Goal: Task Accomplishment & Management: Use online tool/utility

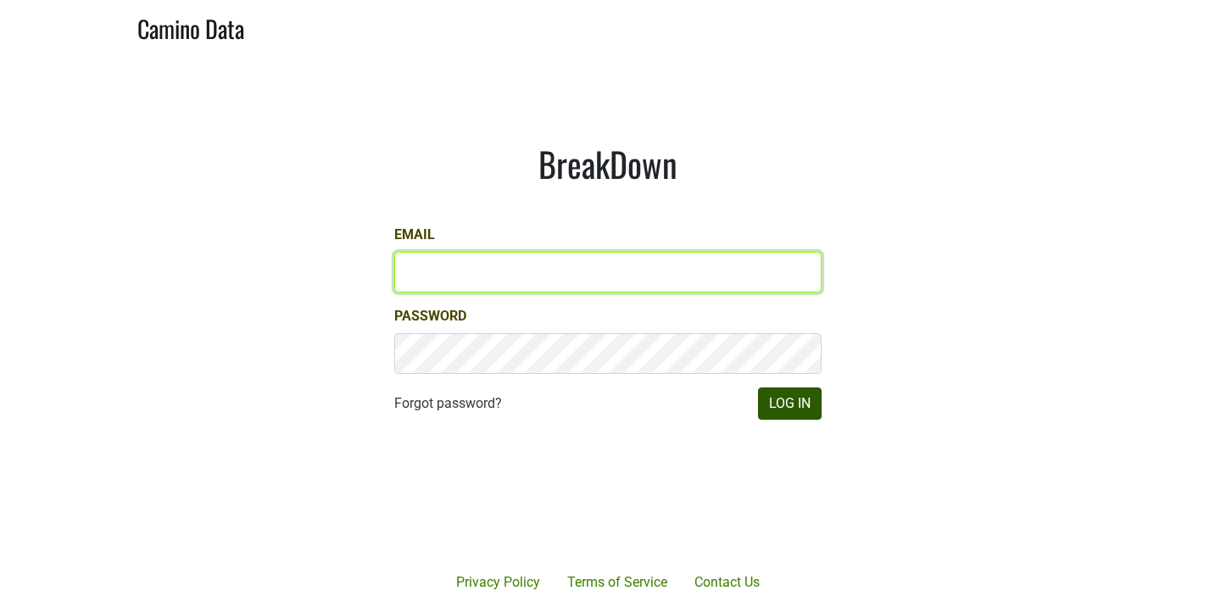
type input "[PERSON_NAME][EMAIL_ADDRESS][DOMAIN_NAME]"
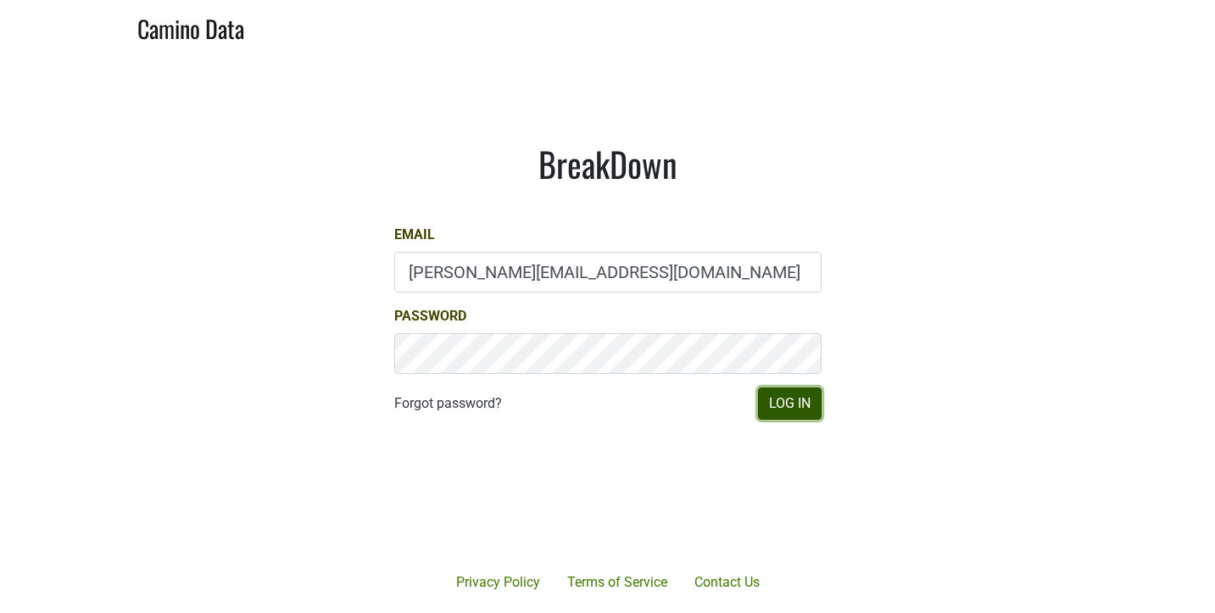
click at [778, 396] on button "Log In" at bounding box center [790, 404] width 64 height 32
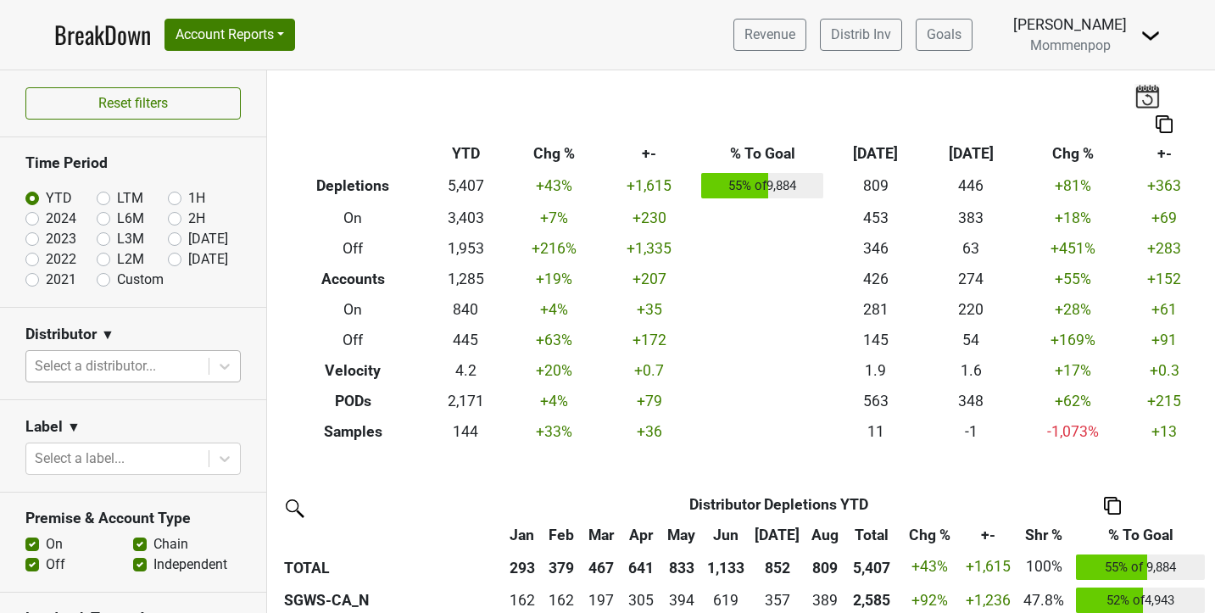
click at [148, 370] on div at bounding box center [117, 366] width 165 height 24
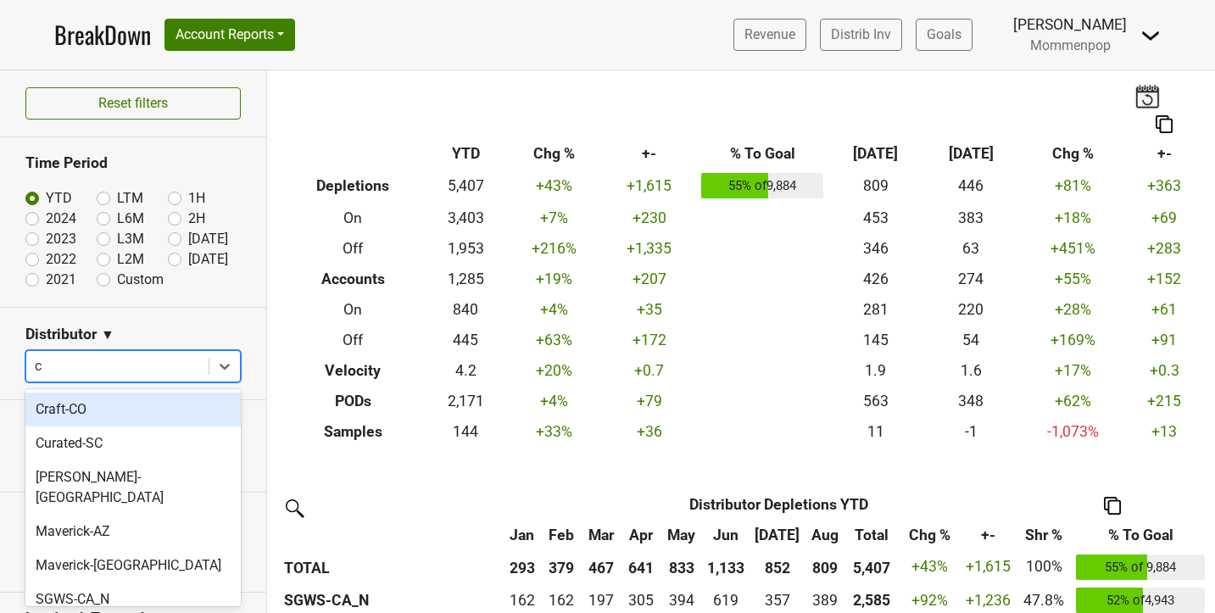
type input "ca"
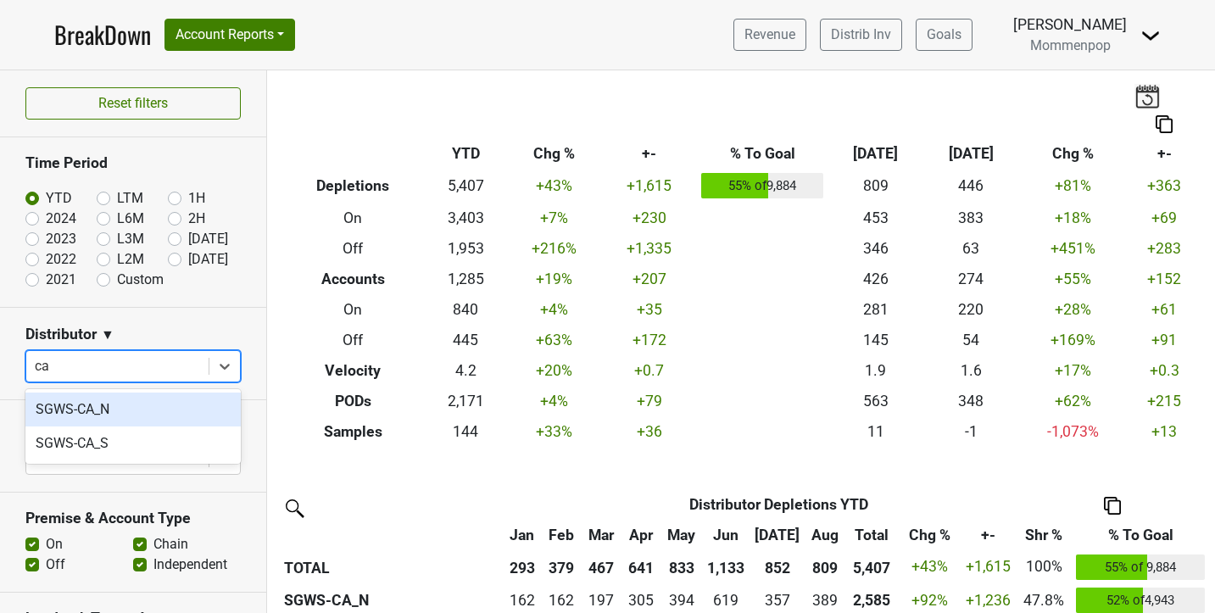
click at [109, 399] on div "SGWS-CA_N" at bounding box center [132, 410] width 215 height 34
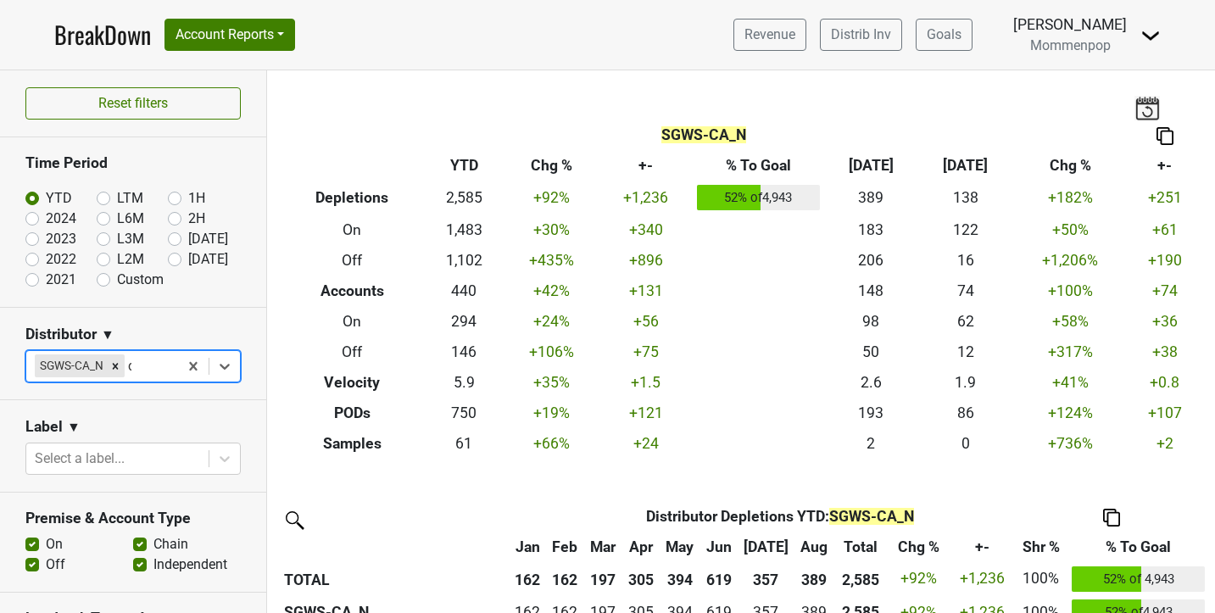
type input "ca"
click at [98, 411] on div "SGWS-CA_S" at bounding box center [132, 410] width 215 height 34
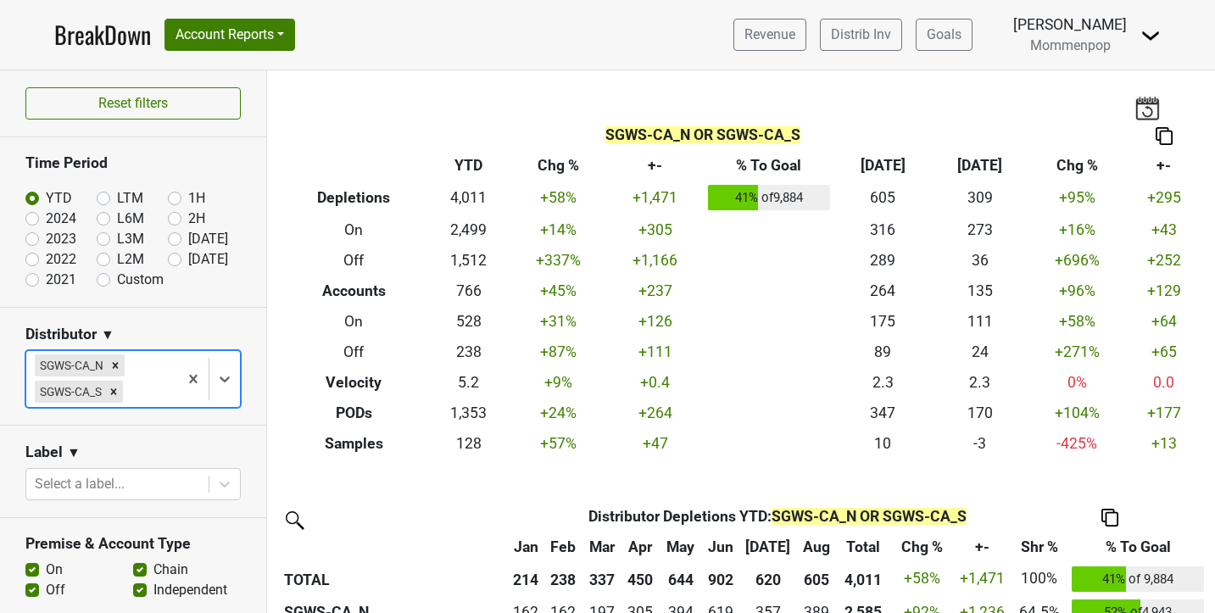
click at [188, 236] on label "Aug '25" at bounding box center [208, 239] width 40 height 20
click at [175, 236] on input "Aug '25" at bounding box center [202, 237] width 68 height 17
radio input "true"
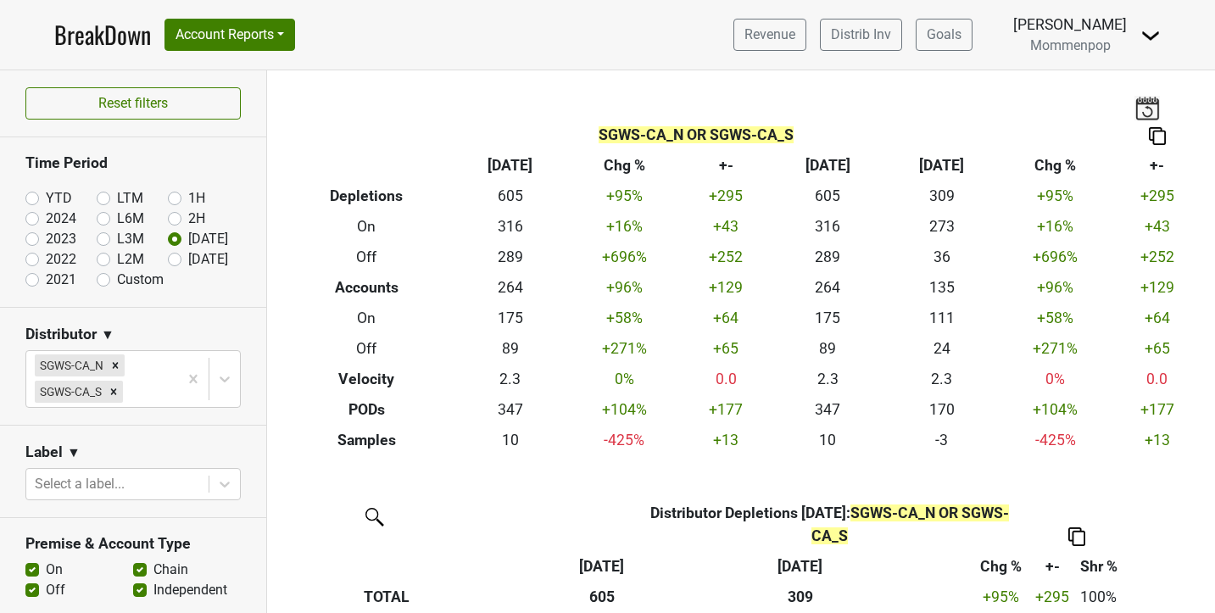
click at [117, 280] on label "Custom" at bounding box center [140, 280] width 47 height 20
click at [105, 280] on input "Custom" at bounding box center [131, 278] width 68 height 17
radio input "true"
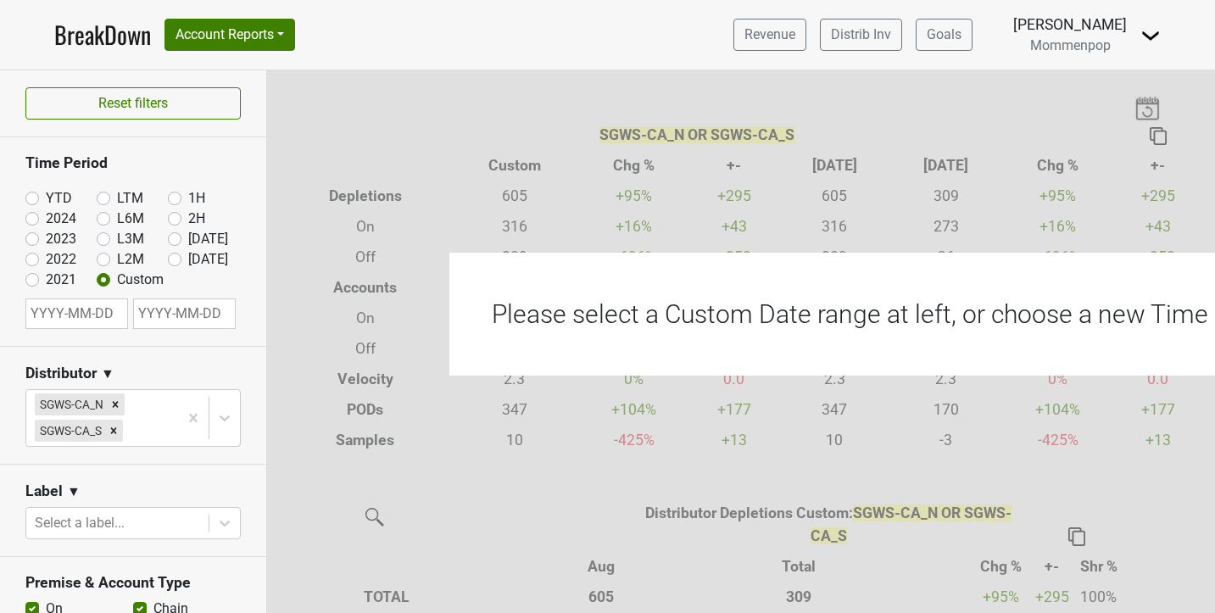
click at [83, 328] on input "text" at bounding box center [76, 313] width 103 height 31
select select "8"
select select "2025"
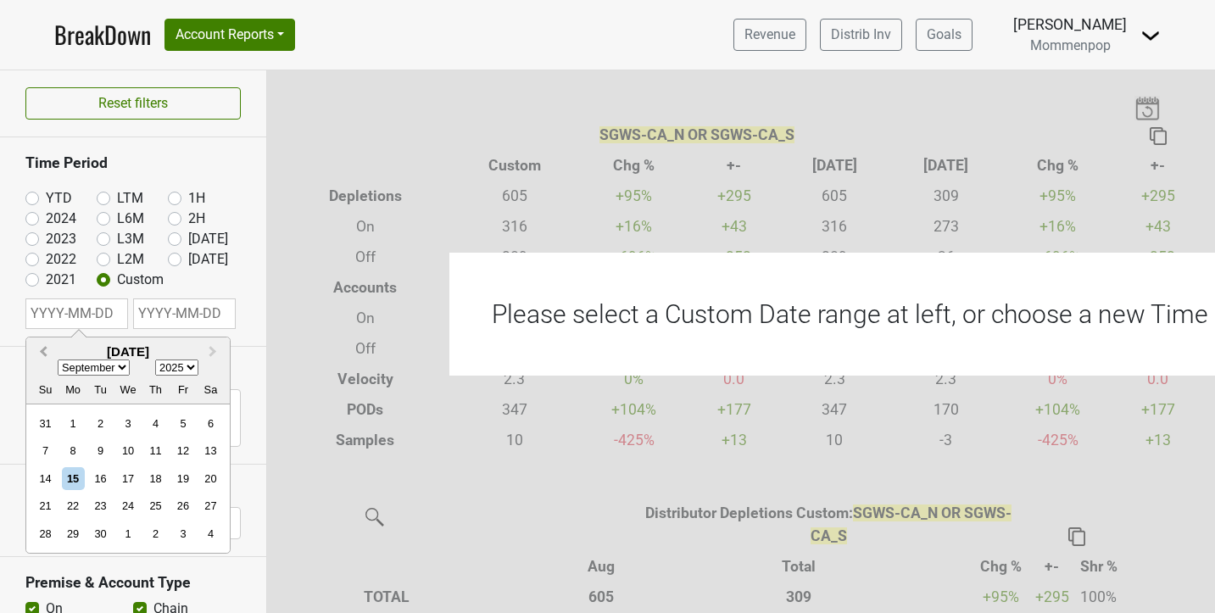
click at [40, 354] on button "Previous Month" at bounding box center [41, 352] width 27 height 27
select select "6"
click at [458, 25] on nav "BreakDown Account Reports SuperRanker Map Award Progress Chain Compliance CRM N…" at bounding box center [608, 35] width 1134 height 70
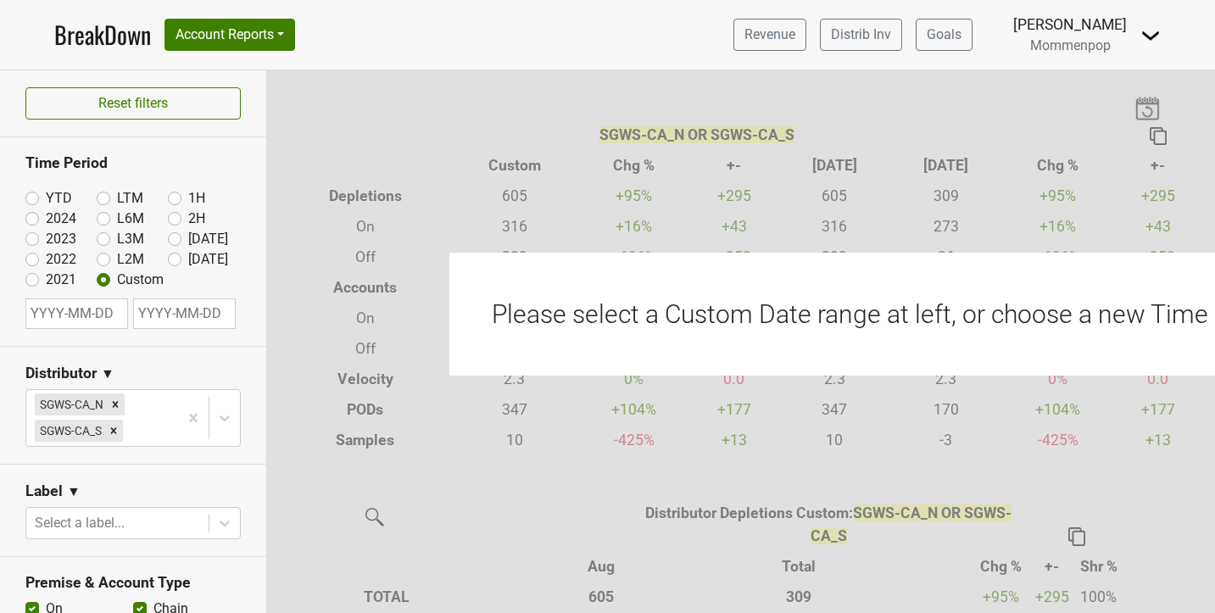
click at [94, 326] on input "text" at bounding box center [76, 313] width 103 height 31
select select "8"
select select "2025"
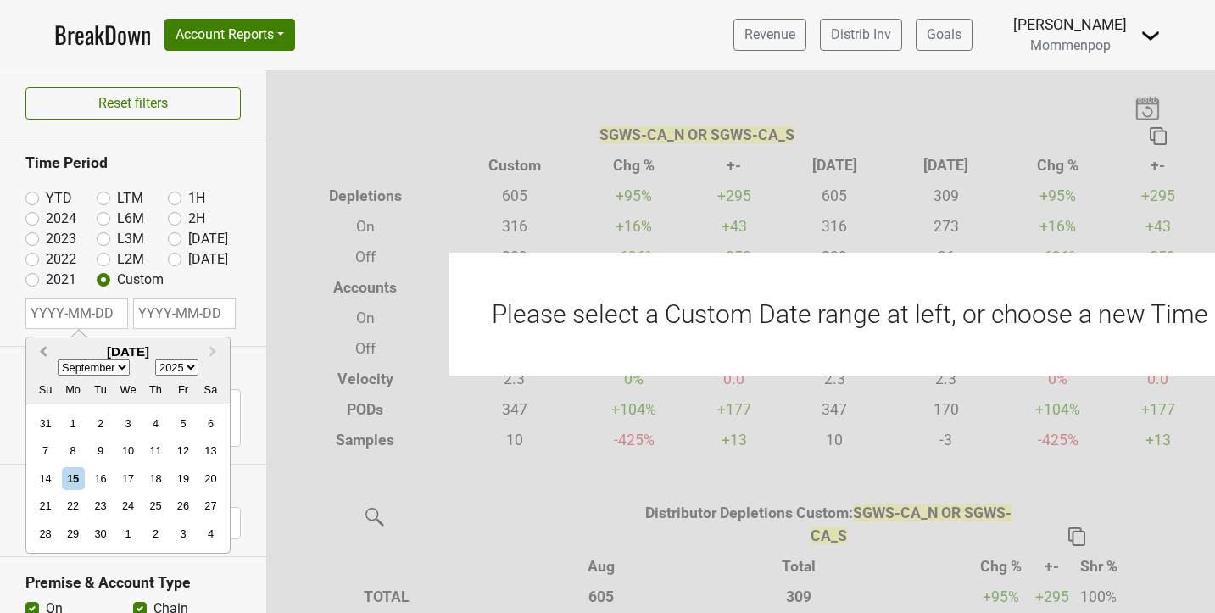
click at [43, 353] on span "Previous Month" at bounding box center [43, 353] width 0 height 20
select select "6"
click at [100, 424] on div "1" at bounding box center [100, 423] width 23 height 23
type input "2025-07-01"
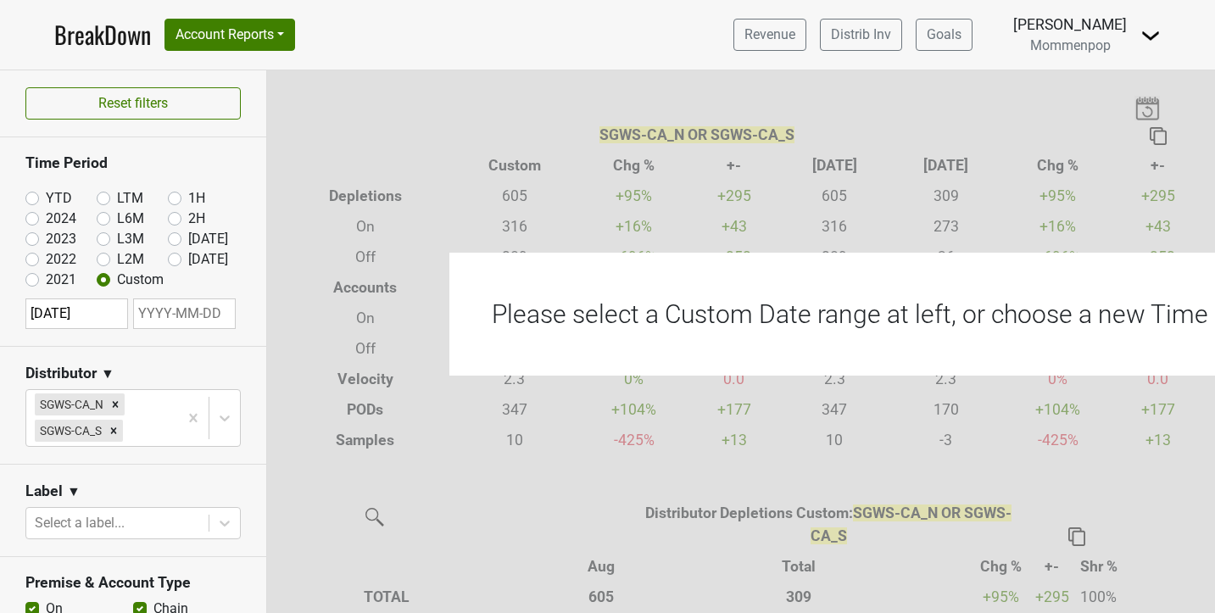
click at [167, 321] on input "text" at bounding box center [184, 313] width 103 height 31
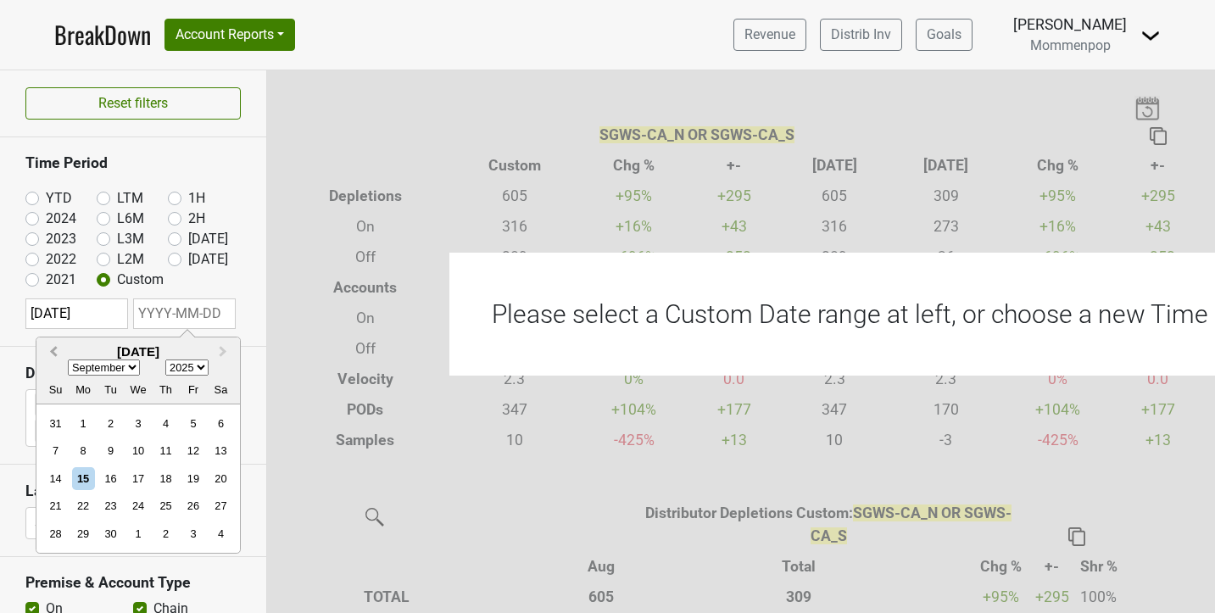
click at [53, 348] on span "Previous Month" at bounding box center [53, 353] width 0 height 20
select select "6"
click at [156, 533] on div "31" at bounding box center [165, 533] width 23 height 23
type input "2025-07-31"
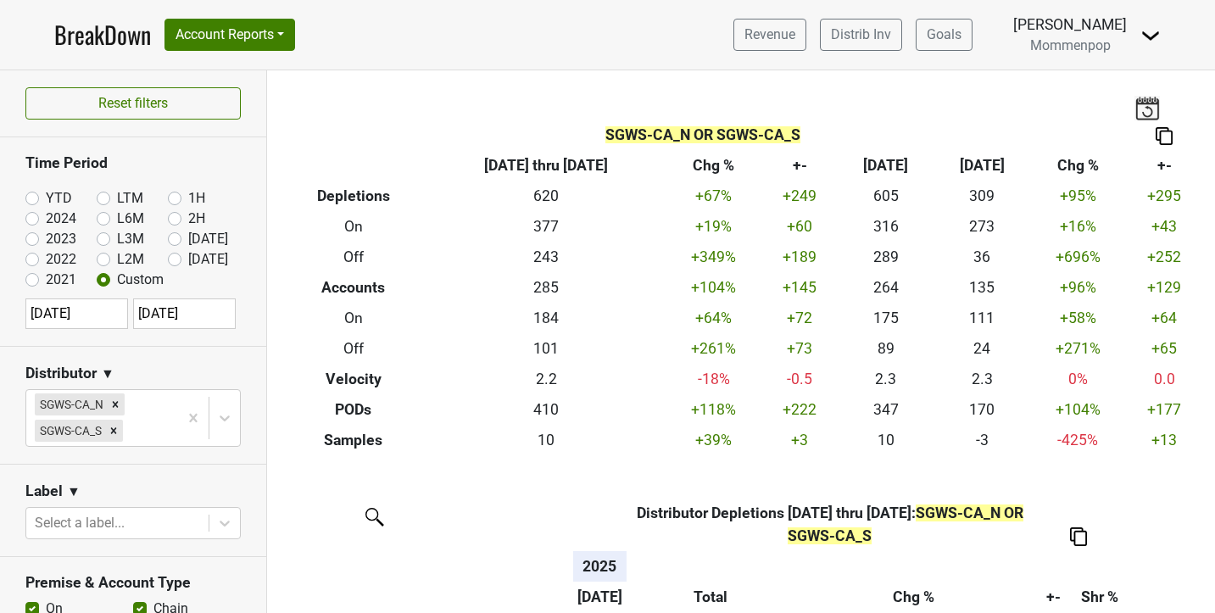
select select "6"
